Goal: Information Seeking & Learning: Learn about a topic

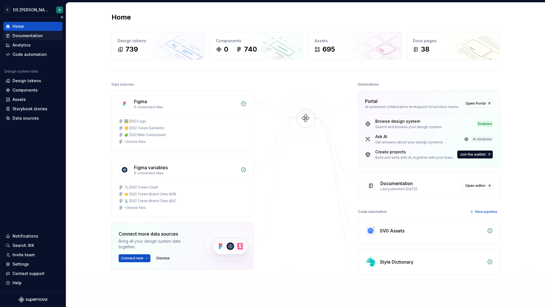
click at [46, 37] on div "Documentation" at bounding box center [33, 36] width 55 height 6
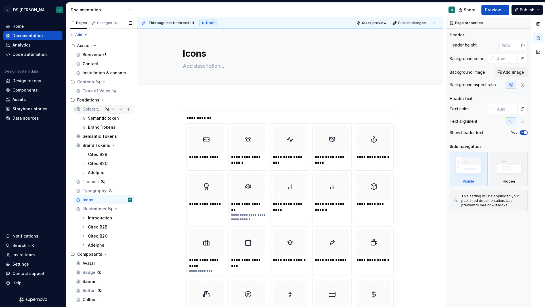
click at [88, 109] on div "Colors test" at bounding box center [93, 109] width 21 height 6
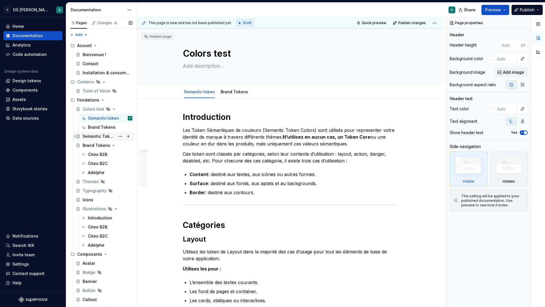
click at [95, 137] on div "Semantic Tokens" at bounding box center [99, 137] width 33 height 6
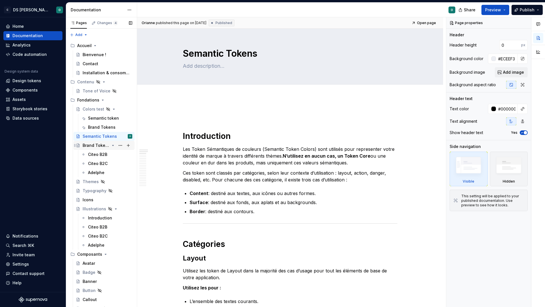
click at [92, 144] on div "Brand Tokens" at bounding box center [96, 146] width 27 height 6
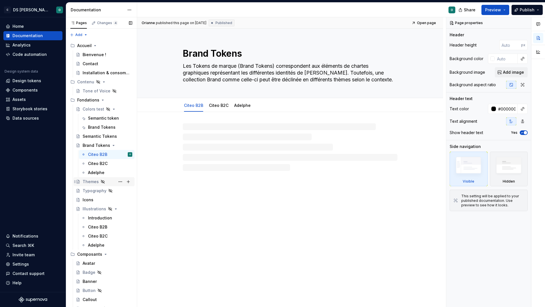
click at [92, 178] on div "Themes" at bounding box center [108, 182] width 50 height 8
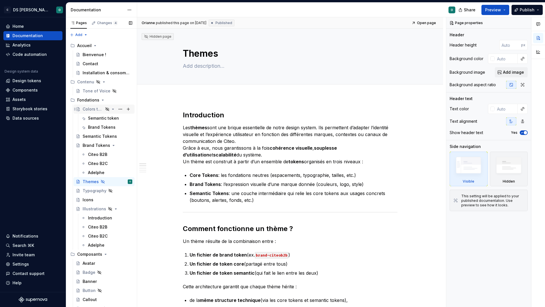
click at [90, 110] on div "Colors test" at bounding box center [93, 109] width 21 height 6
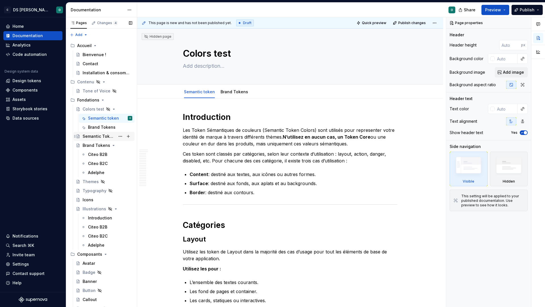
click at [96, 137] on div "Semantic Tokens" at bounding box center [99, 137] width 33 height 6
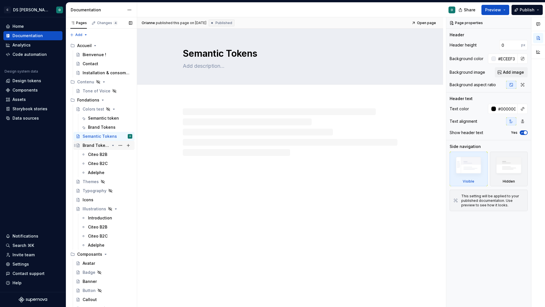
click at [92, 144] on div "Brand Tokens" at bounding box center [96, 146] width 27 height 6
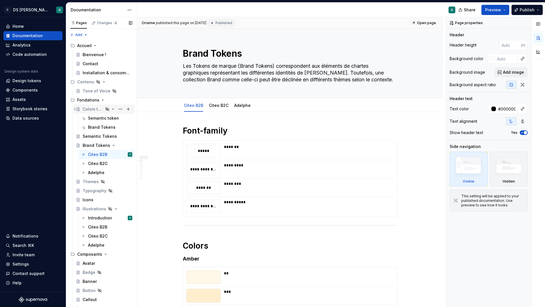
click at [86, 110] on div "Colors test" at bounding box center [93, 109] width 21 height 6
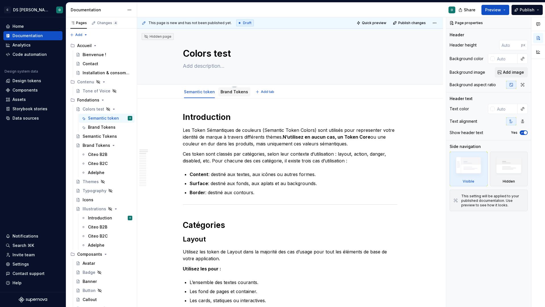
click at [231, 89] on div "Brand Tokens" at bounding box center [235, 92] width 28 height 7
click at [93, 128] on div "Brand Tokens" at bounding box center [101, 128] width 27 height 6
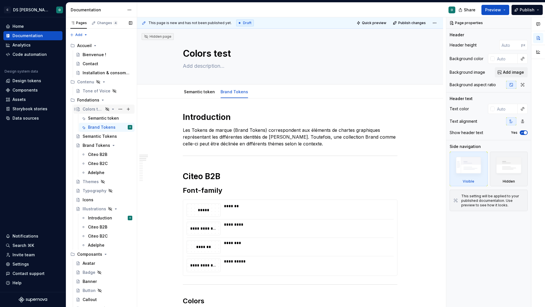
click at [96, 106] on div "Colors test" at bounding box center [93, 109] width 21 height 6
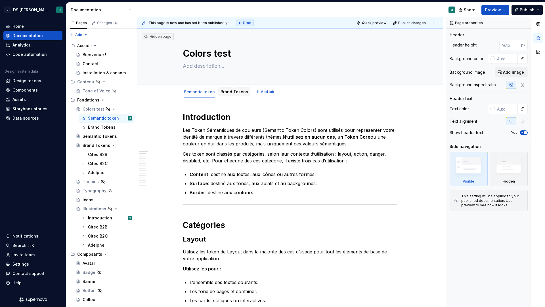
click at [234, 92] on link "Brand Tokens" at bounding box center [235, 91] width 28 height 5
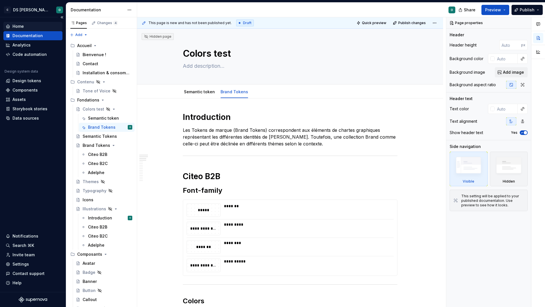
click at [30, 25] on div "Home" at bounding box center [33, 27] width 55 height 6
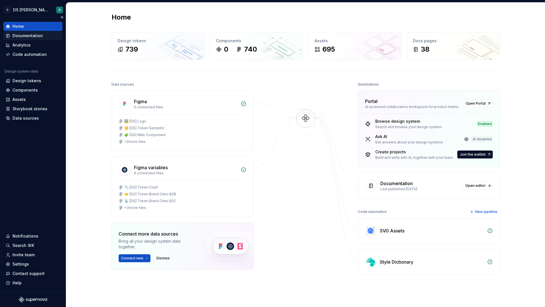
click at [35, 39] on div "Documentation" at bounding box center [32, 35] width 59 height 9
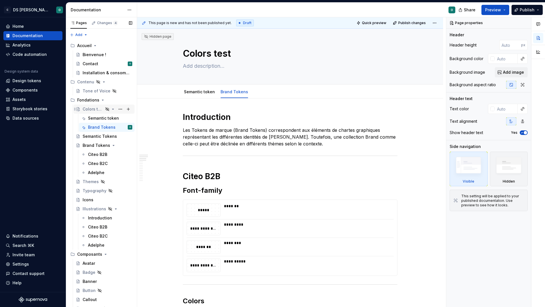
click at [92, 110] on div "Colors test" at bounding box center [93, 109] width 21 height 6
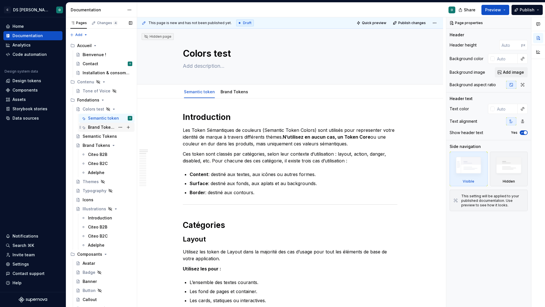
click at [98, 126] on div "Brand Tokens" at bounding box center [101, 128] width 27 height 6
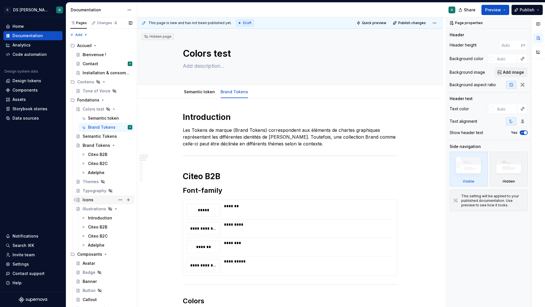
click at [104, 202] on div "Icons" at bounding box center [108, 200] width 50 height 8
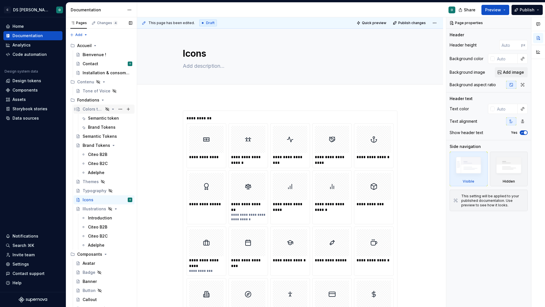
click at [93, 110] on div "Colors test" at bounding box center [93, 109] width 21 height 6
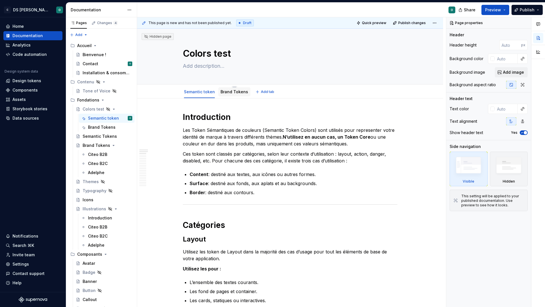
click at [236, 92] on link "Brand Tokens" at bounding box center [235, 91] width 28 height 5
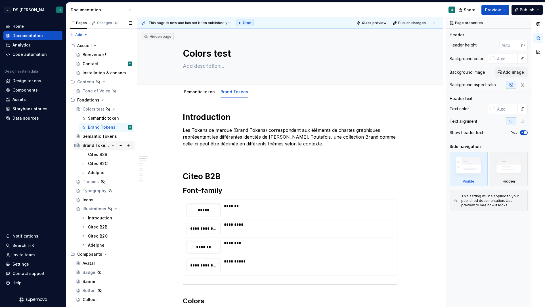
click at [91, 144] on div "Brand Tokens" at bounding box center [96, 146] width 27 height 6
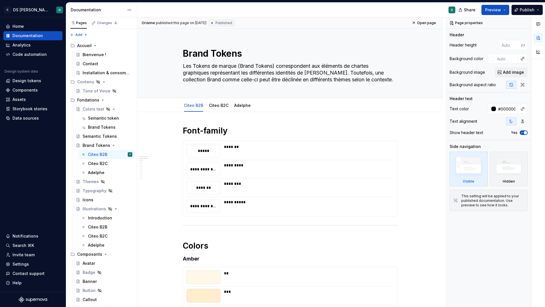
type textarea "*"
